Goal: Task Accomplishment & Management: Use online tool/utility

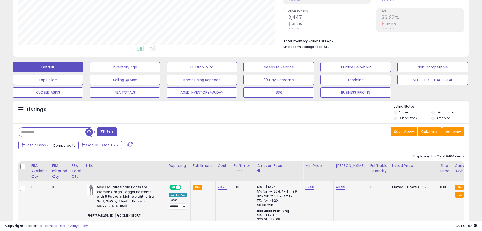
scroll to position [104, 265]
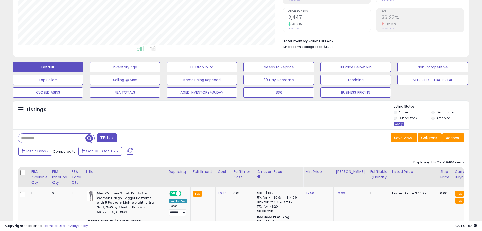
click at [400, 124] on div "Apply" at bounding box center [398, 124] width 11 height 5
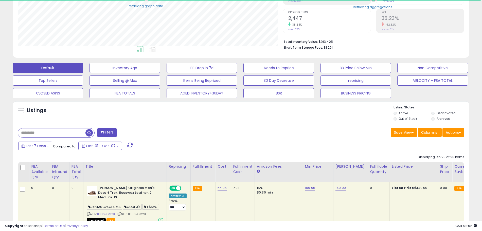
scroll to position [253196, 253035]
click at [452, 131] on button "Actions" at bounding box center [453, 132] width 22 height 9
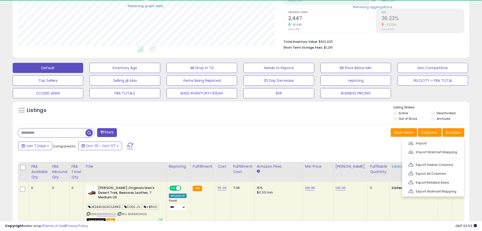
click at [430, 174] on link "Export All Columns" at bounding box center [432, 174] width 55 height 8
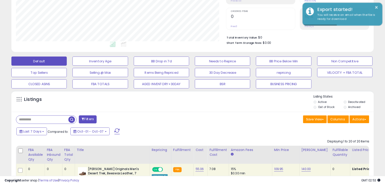
scroll to position [104, 208]
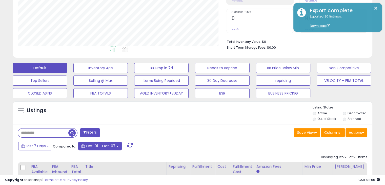
click at [112, 145] on span "Oct-01 - Oct-07" at bounding box center [101, 145] width 30 height 5
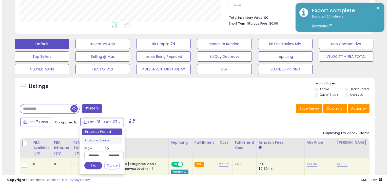
scroll to position [122, 0]
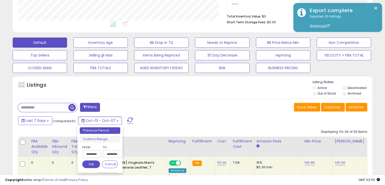
click at [92, 155] on input "**********" at bounding box center [91, 154] width 19 height 8
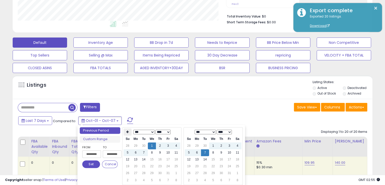
click at [126, 130] on th at bounding box center [128, 131] width 8 height 7
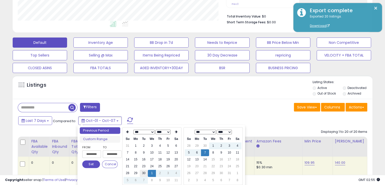
click at [143, 172] on td "30" at bounding box center [144, 173] width 8 height 7
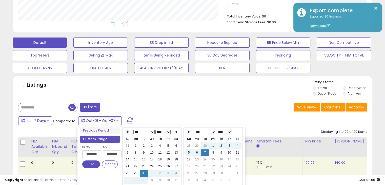
click at [110, 156] on input "**********" at bounding box center [112, 154] width 19 height 8
type input "**********"
click at [194, 152] on td "6" at bounding box center [197, 152] width 8 height 7
type input "**********"
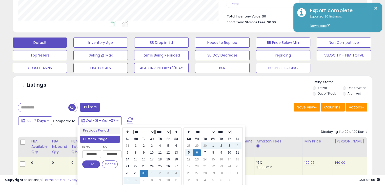
click at [93, 163] on button "Set" at bounding box center [91, 164] width 18 height 8
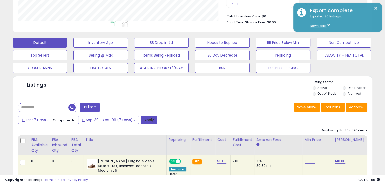
click at [145, 120] on button "Apply" at bounding box center [149, 120] width 16 height 9
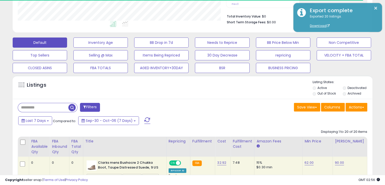
scroll to position [253195, 253091]
click at [362, 108] on button "Actions" at bounding box center [357, 107] width 22 height 9
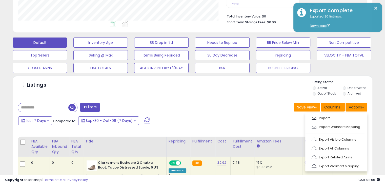
scroll to position [104, 208]
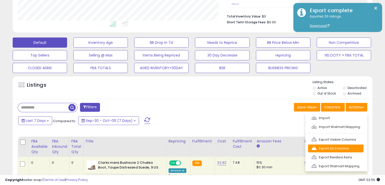
click at [340, 147] on link "Export All Columns" at bounding box center [335, 148] width 55 height 8
